Goal: Task Accomplishment & Management: Manage account settings

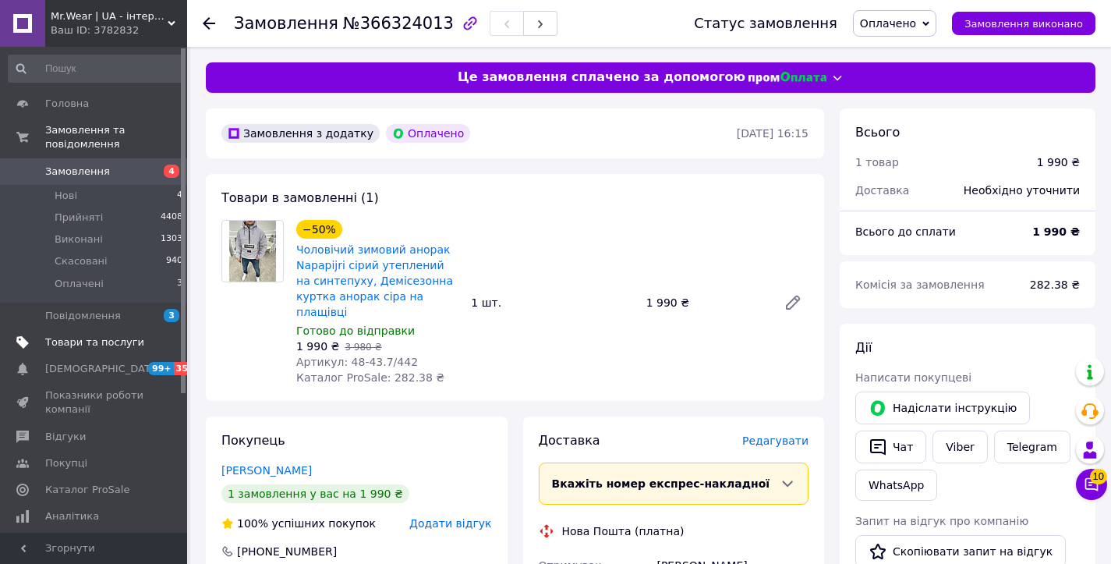
click at [135, 348] on link "Товари та послуги" at bounding box center [96, 342] width 192 height 27
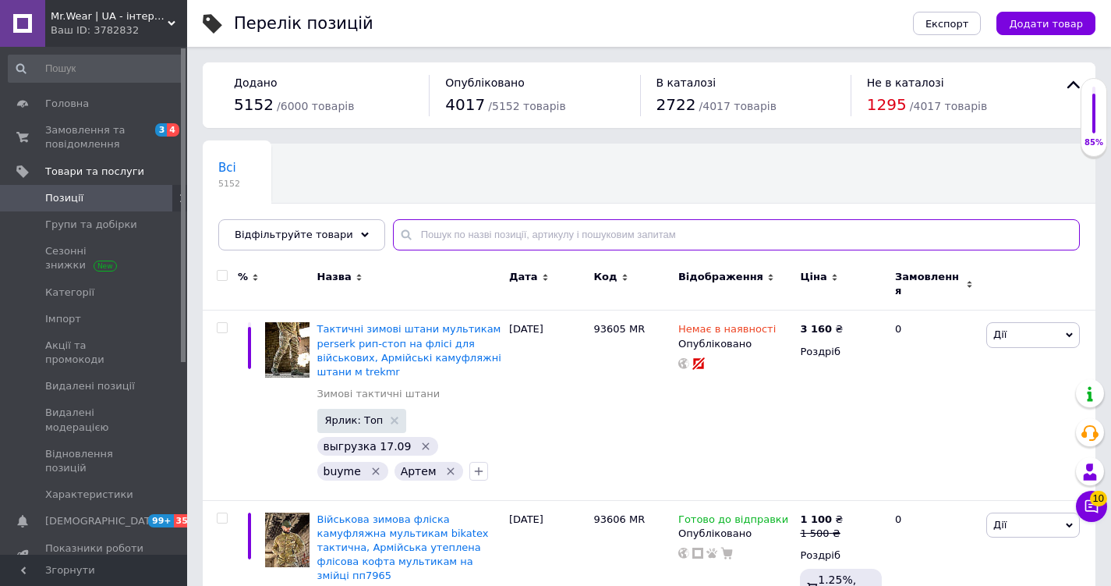
click at [538, 229] on input "text" at bounding box center [736, 234] width 687 height 31
paste input "48-43.7/442"
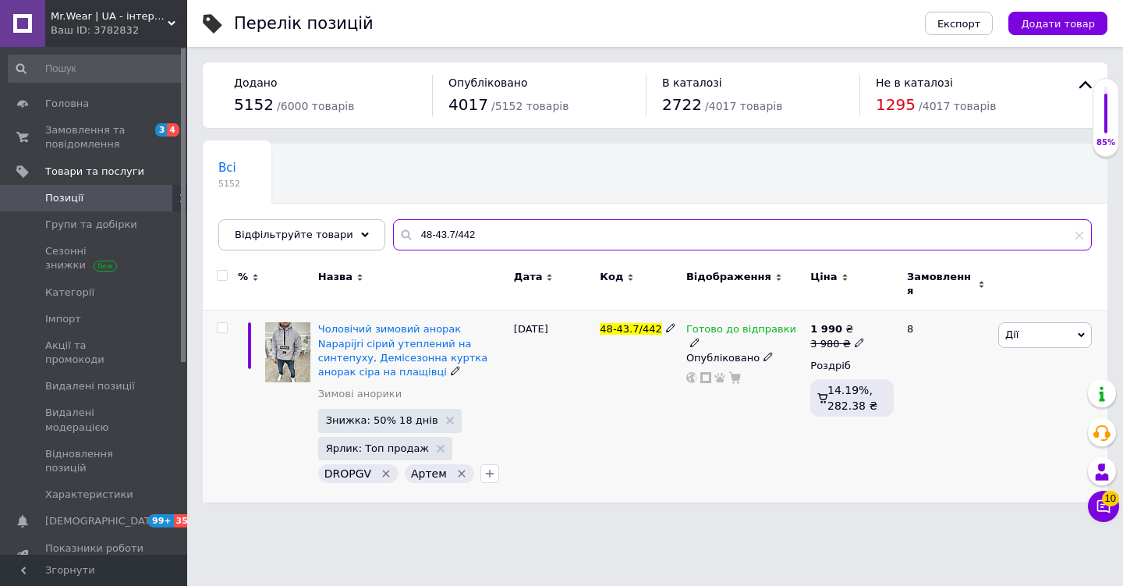
type input "48-43.7/442"
click at [699, 338] on icon at bounding box center [694, 342] width 9 height 9
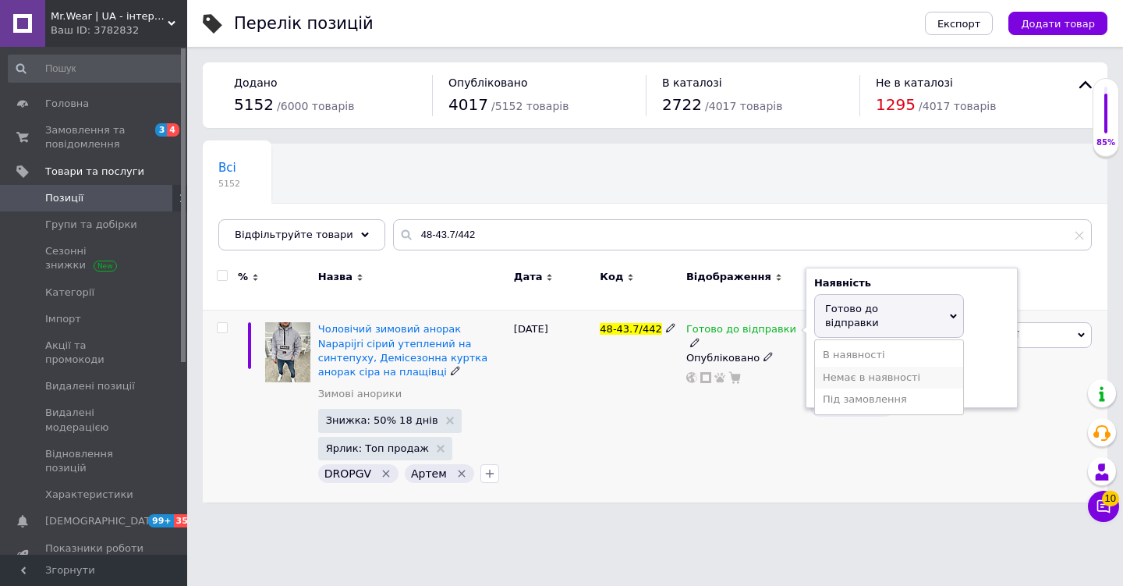
click at [837, 366] on li "Немає в наявності" at bounding box center [889, 377] width 148 height 22
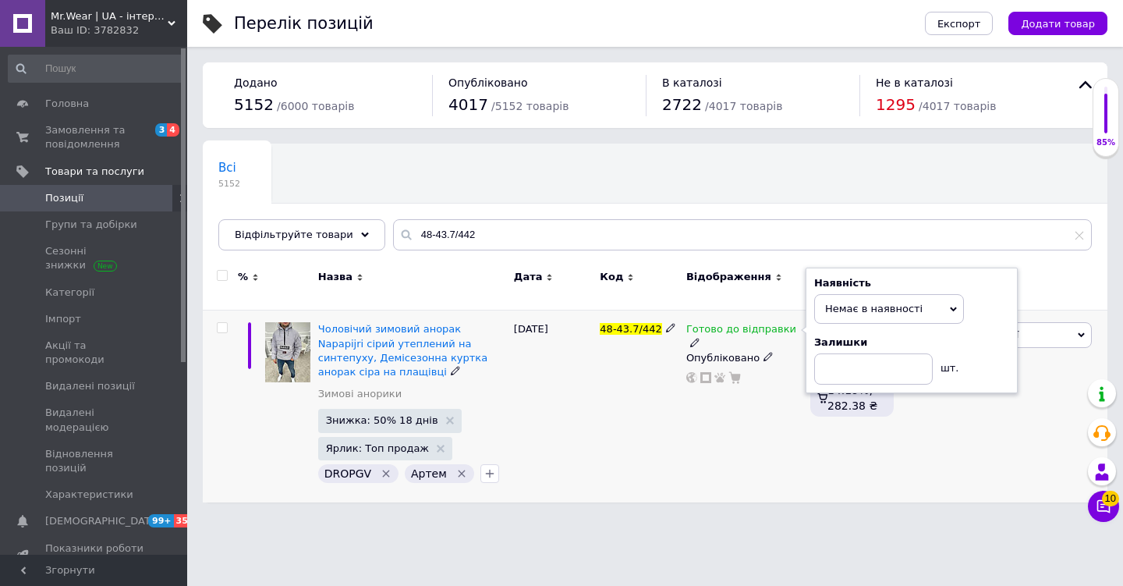
click at [751, 388] on div "Готово до відправки Наявність Немає в наявності В наявності Під замовлення Гото…" at bounding box center [744, 406] width 124 height 192
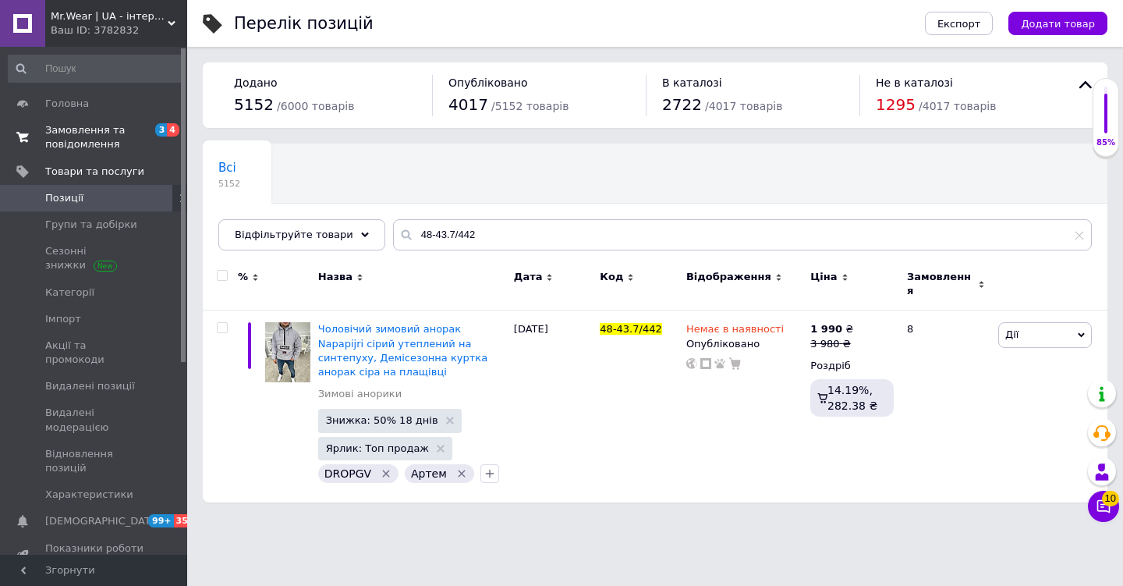
click at [136, 139] on span "Замовлення та повідомлення" at bounding box center [94, 137] width 99 height 28
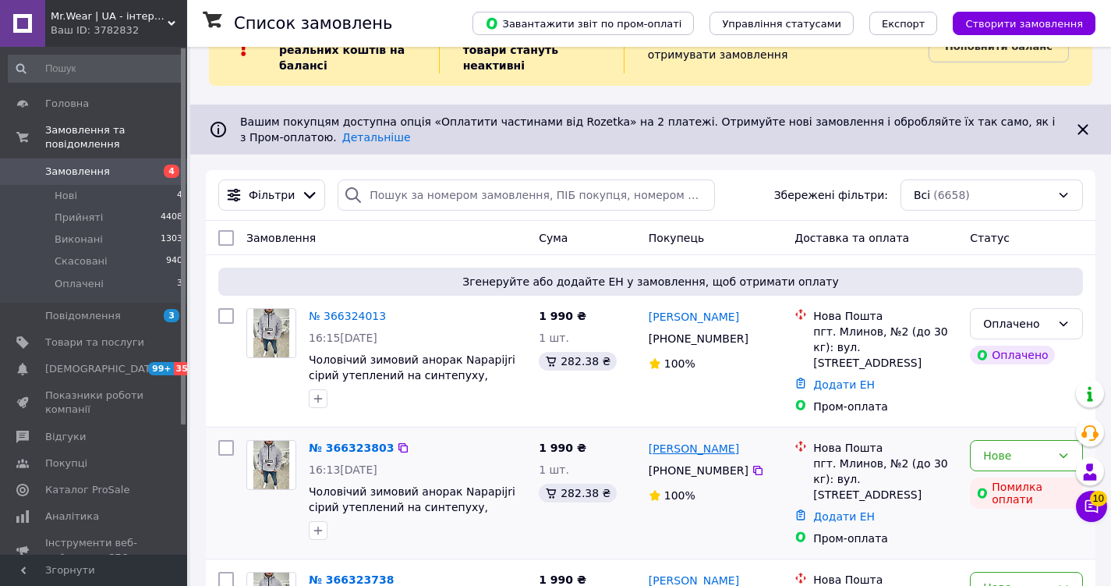
scroll to position [113, 0]
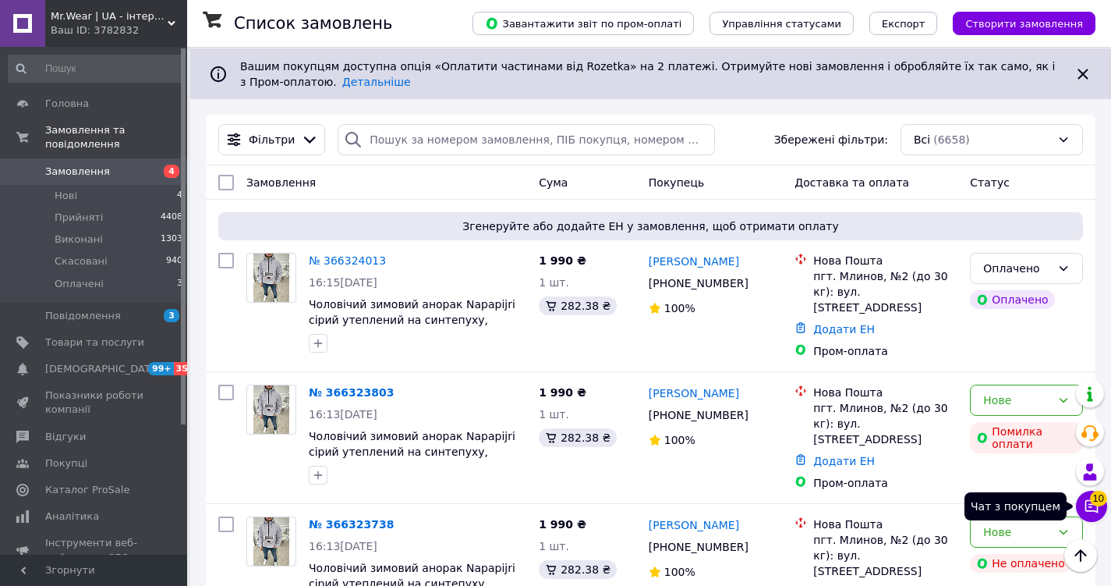
click at [1081, 499] on button "Чат з покупцем 10" at bounding box center [1091, 505] width 31 height 31
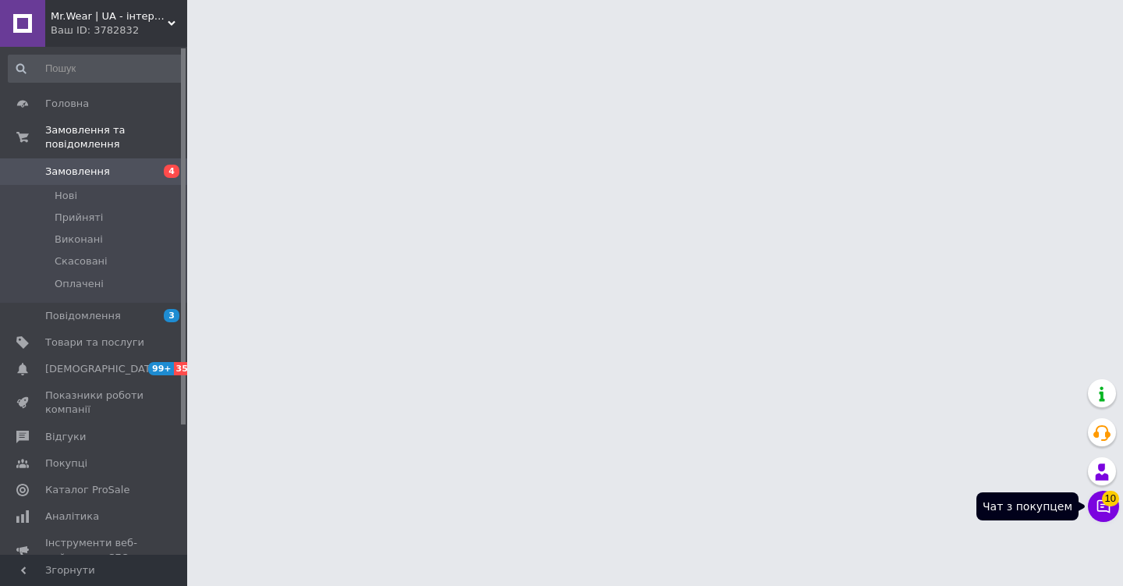
click at [1107, 505] on button "Чат з покупцем 10" at bounding box center [1103, 505] width 31 height 31
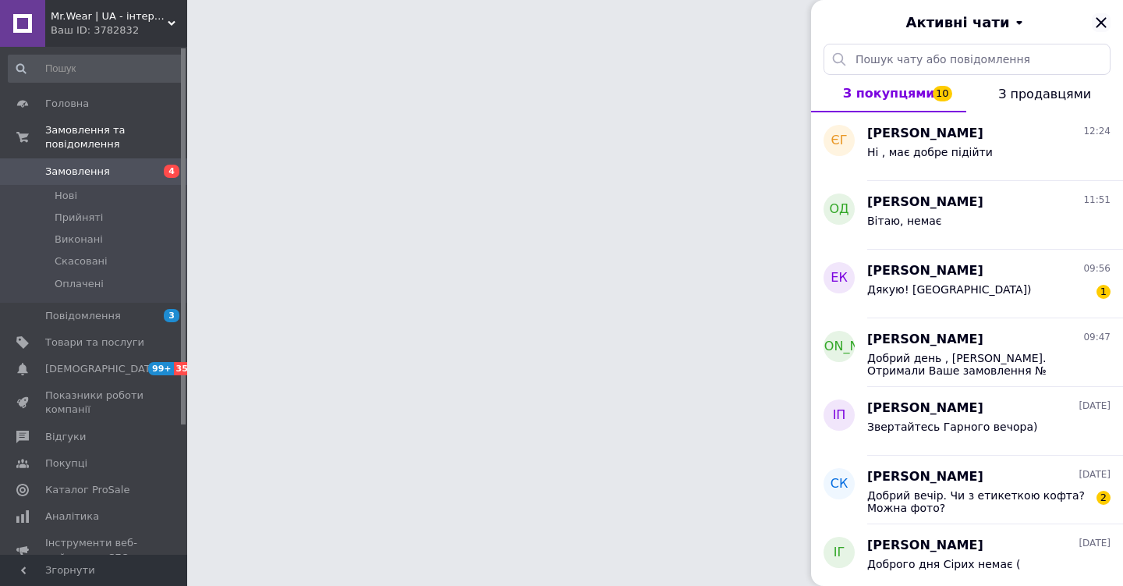
click at [1099, 30] on icon "Закрити" at bounding box center [1100, 22] width 19 height 19
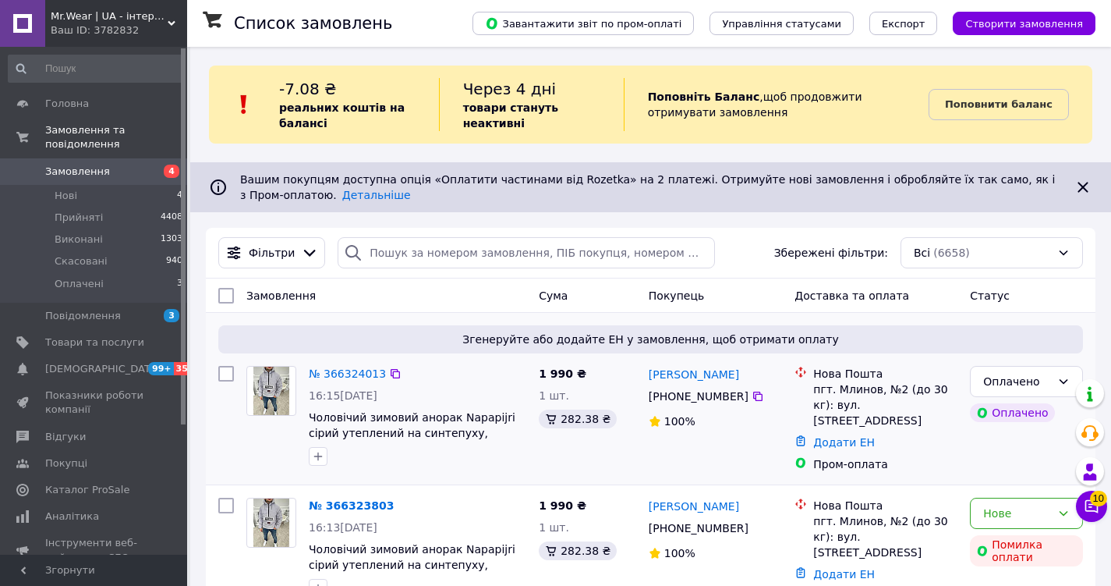
click at [518, 384] on div "№ 366324013 16:15, 12.10.2025 Чоловічий зимовий анорак Napapijri сірий утеплени…" at bounding box center [418, 415] width 230 height 112
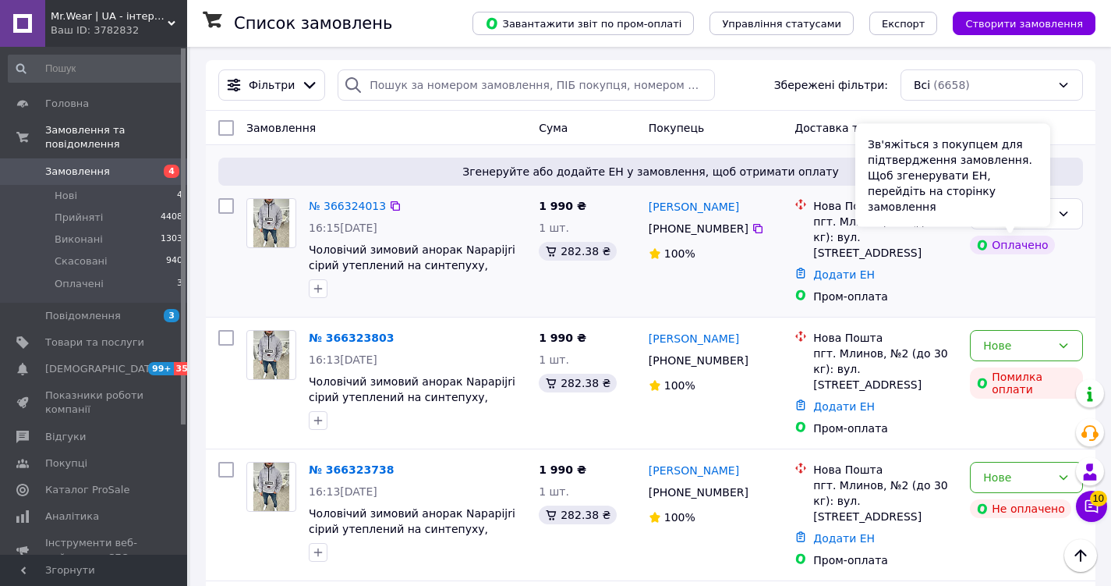
scroll to position [240, 0]
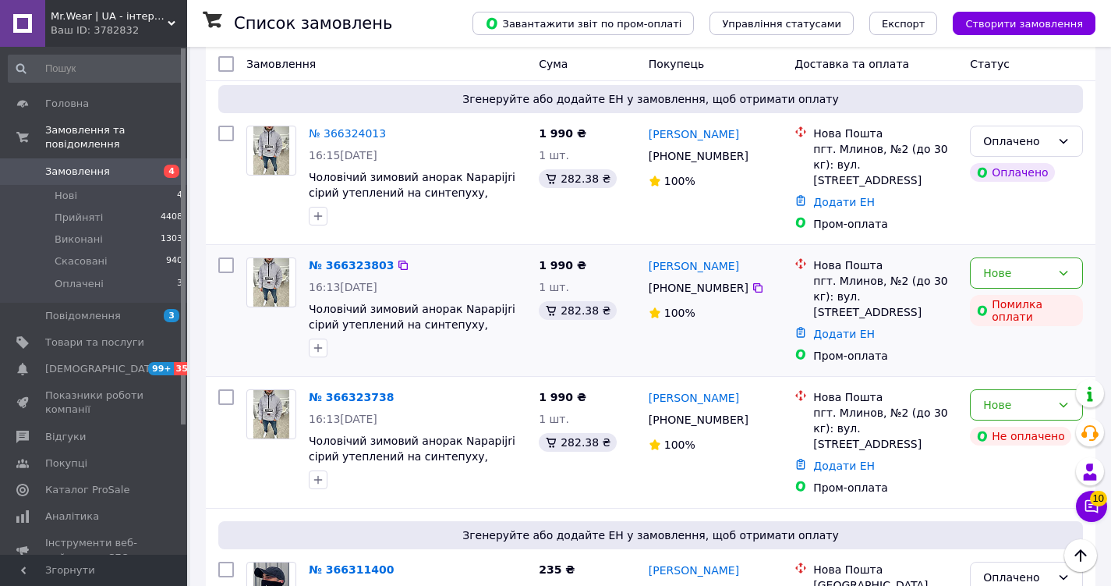
click at [220, 257] on input "checkbox" at bounding box center [226, 265] width 16 height 16
checkbox input "true"
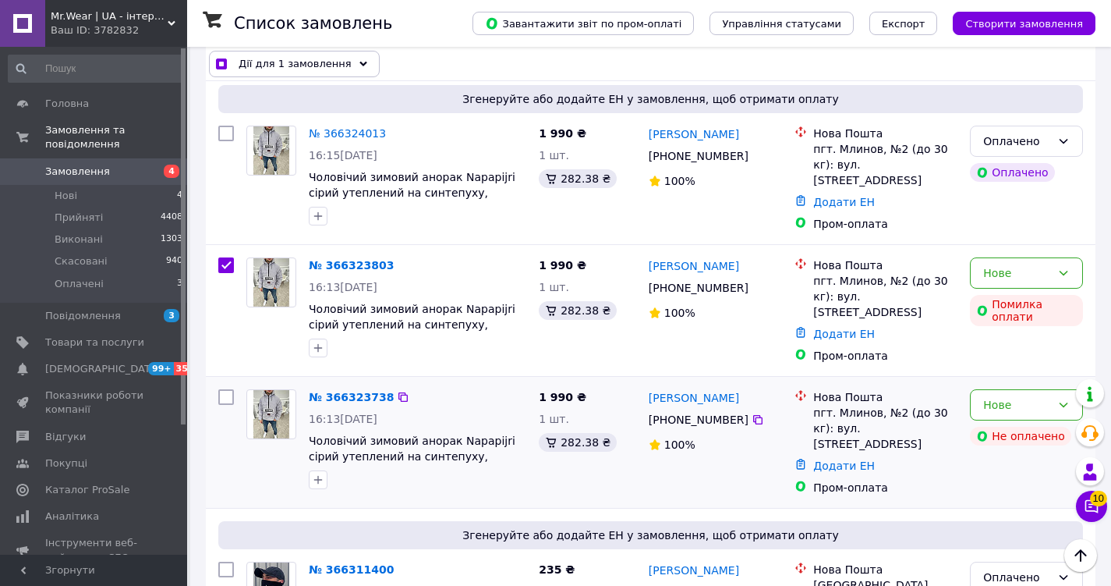
click at [226, 389] on input "checkbox" at bounding box center [226, 397] width 16 height 16
checkbox input "true"
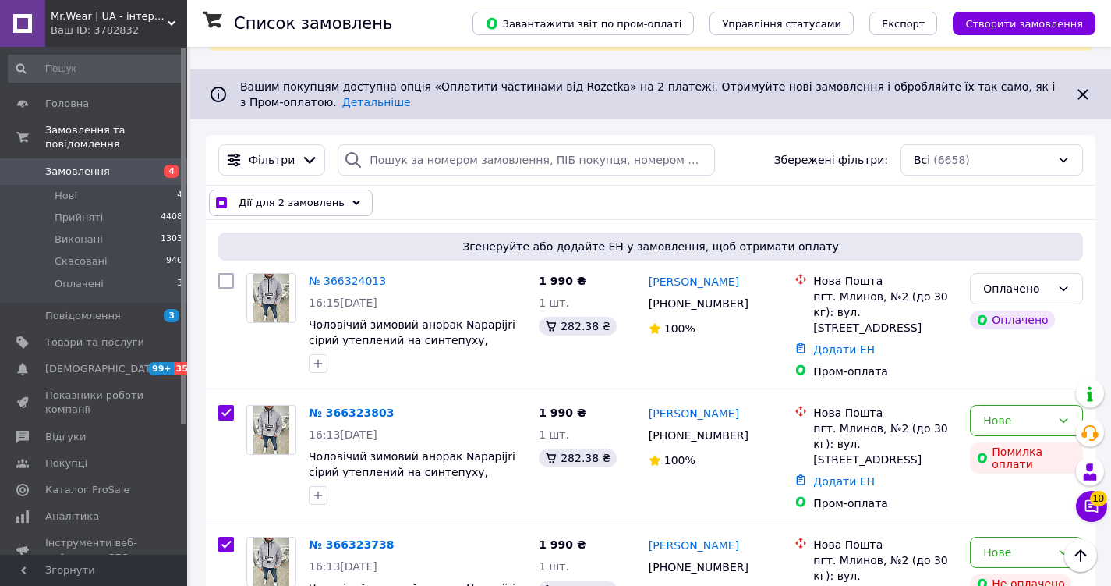
click at [299, 207] on span "Дії для 2 замовлень" at bounding box center [292, 203] width 106 height 16
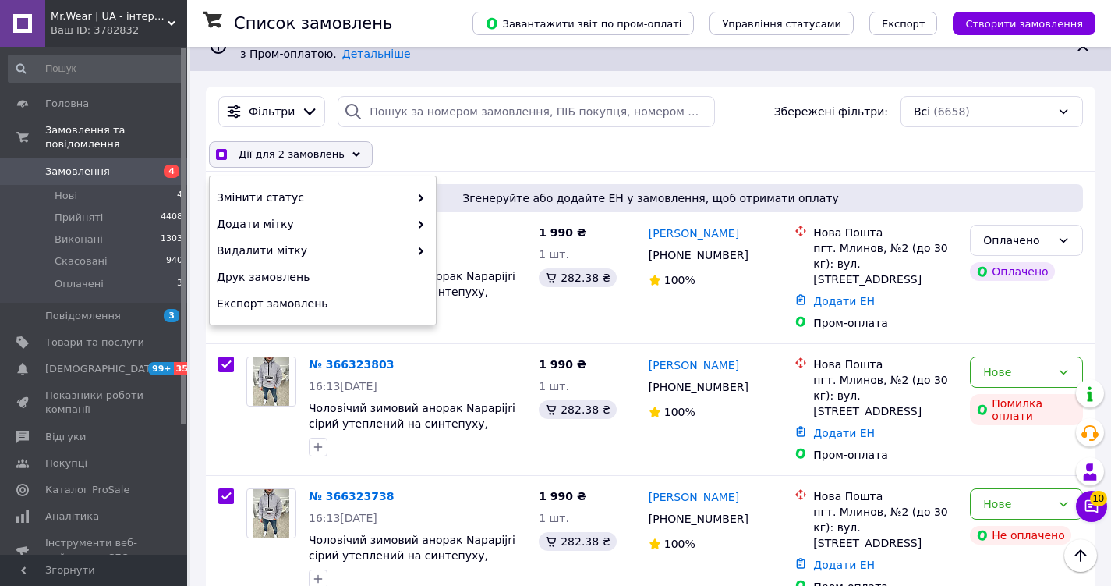
scroll to position [155, 0]
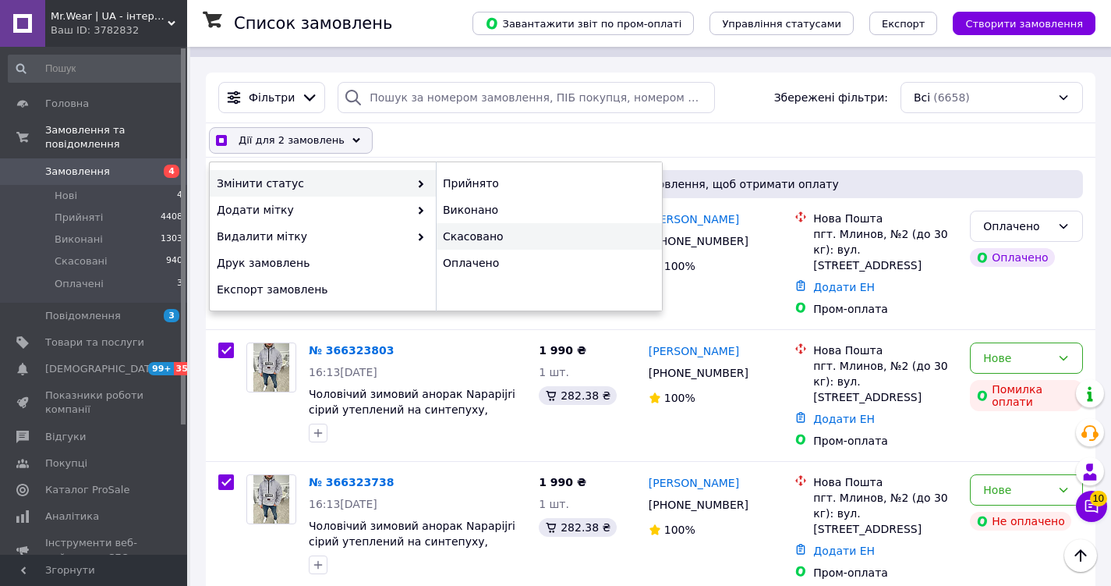
click at [473, 243] on div "Скасовано" at bounding box center [549, 236] width 226 height 27
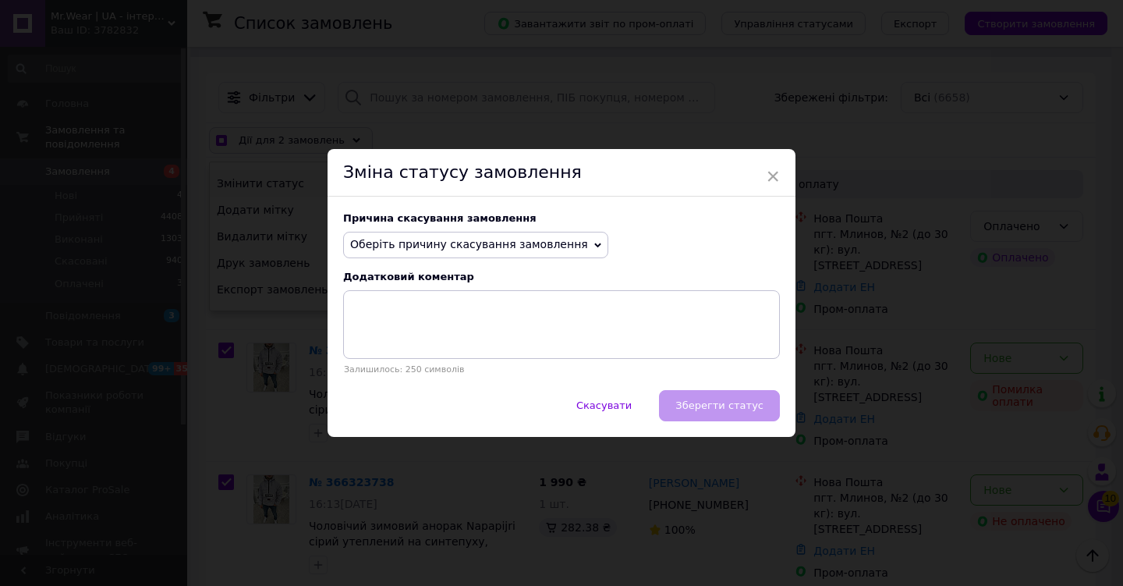
click at [529, 241] on span "Оберіть причину скасування замовлення" at bounding box center [469, 244] width 238 height 12
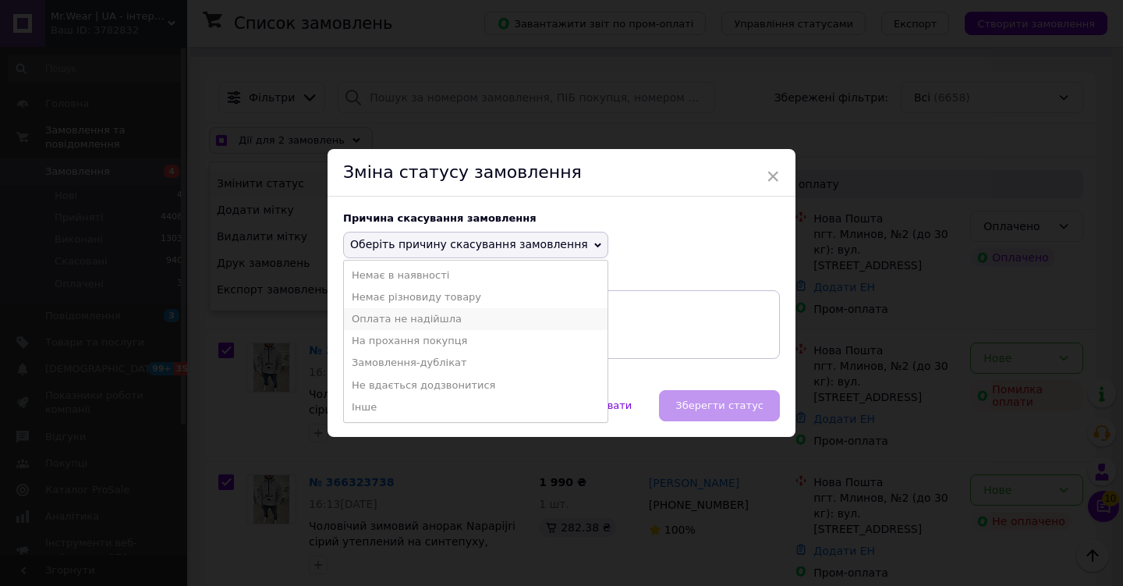
click at [494, 318] on li "Оплата не надійшла" at bounding box center [476, 319] width 264 height 22
checkbox input "true"
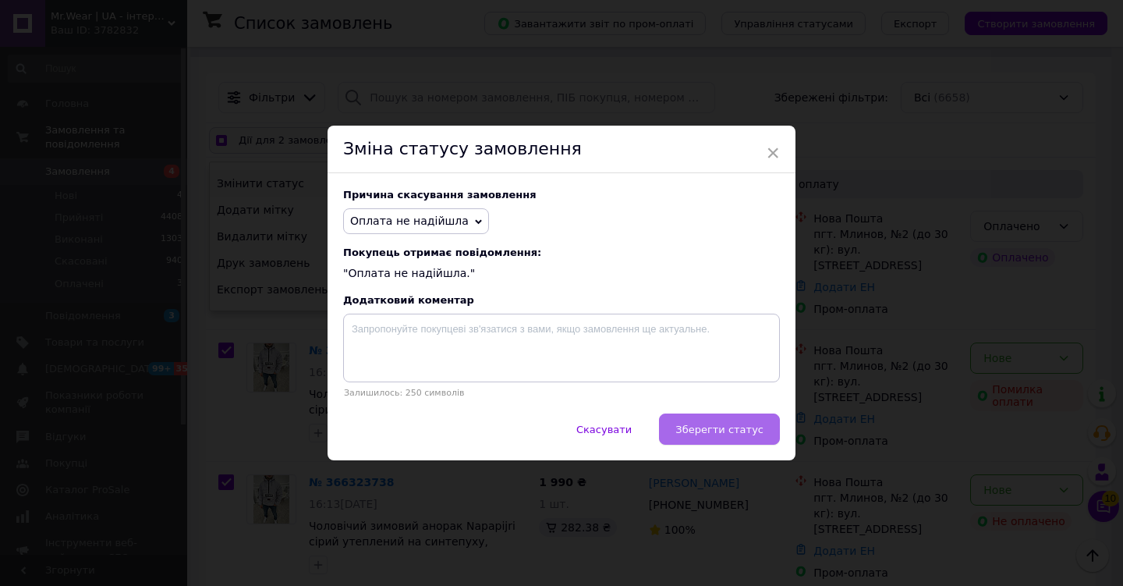
click at [706, 427] on span "Зберегти статус" at bounding box center [719, 429] width 88 height 12
checkbox input "false"
